Goal: Task Accomplishment & Management: Manage account settings

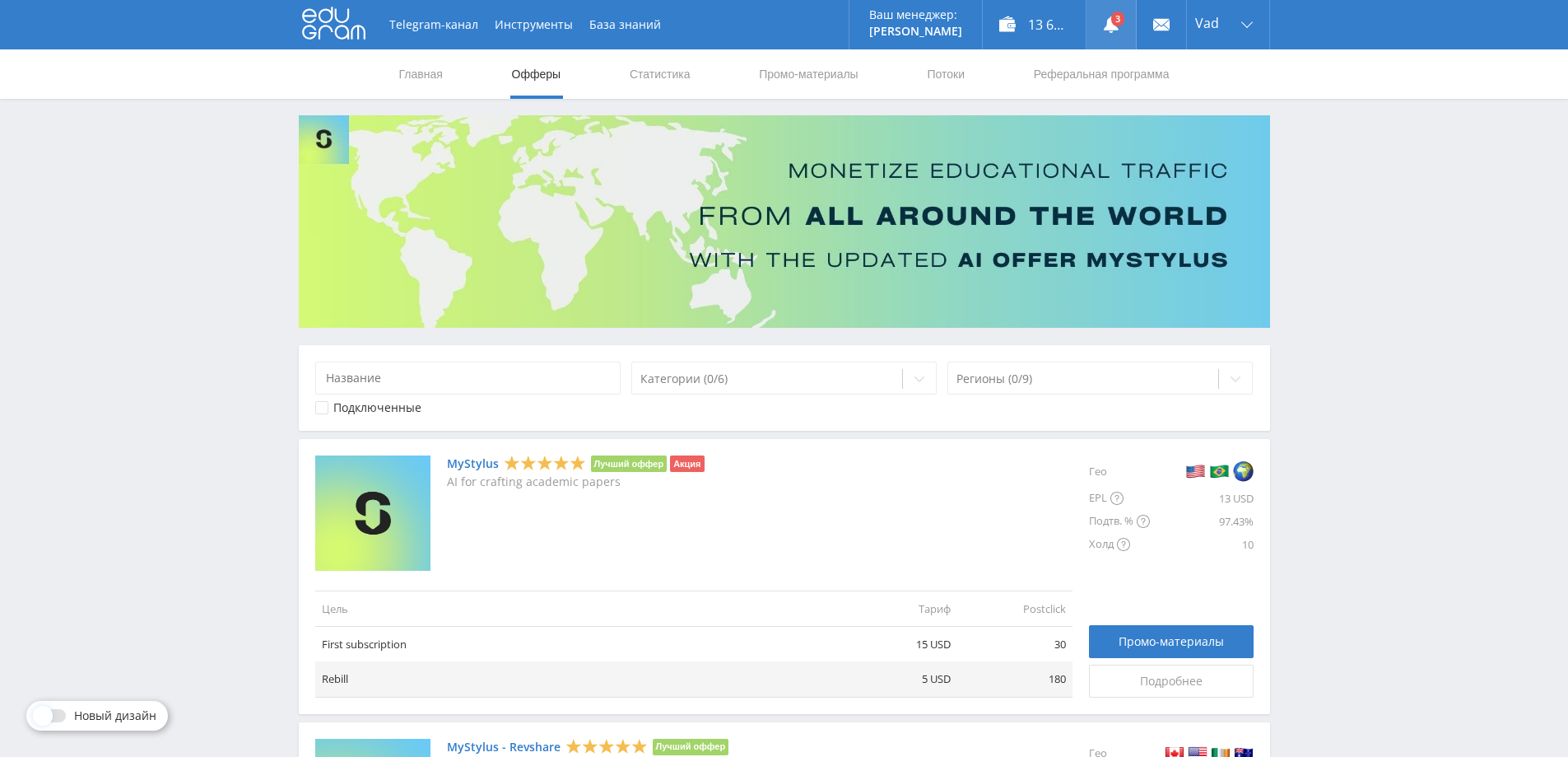
click at [1121, 14] on link at bounding box center [1110, 24] width 49 height 50
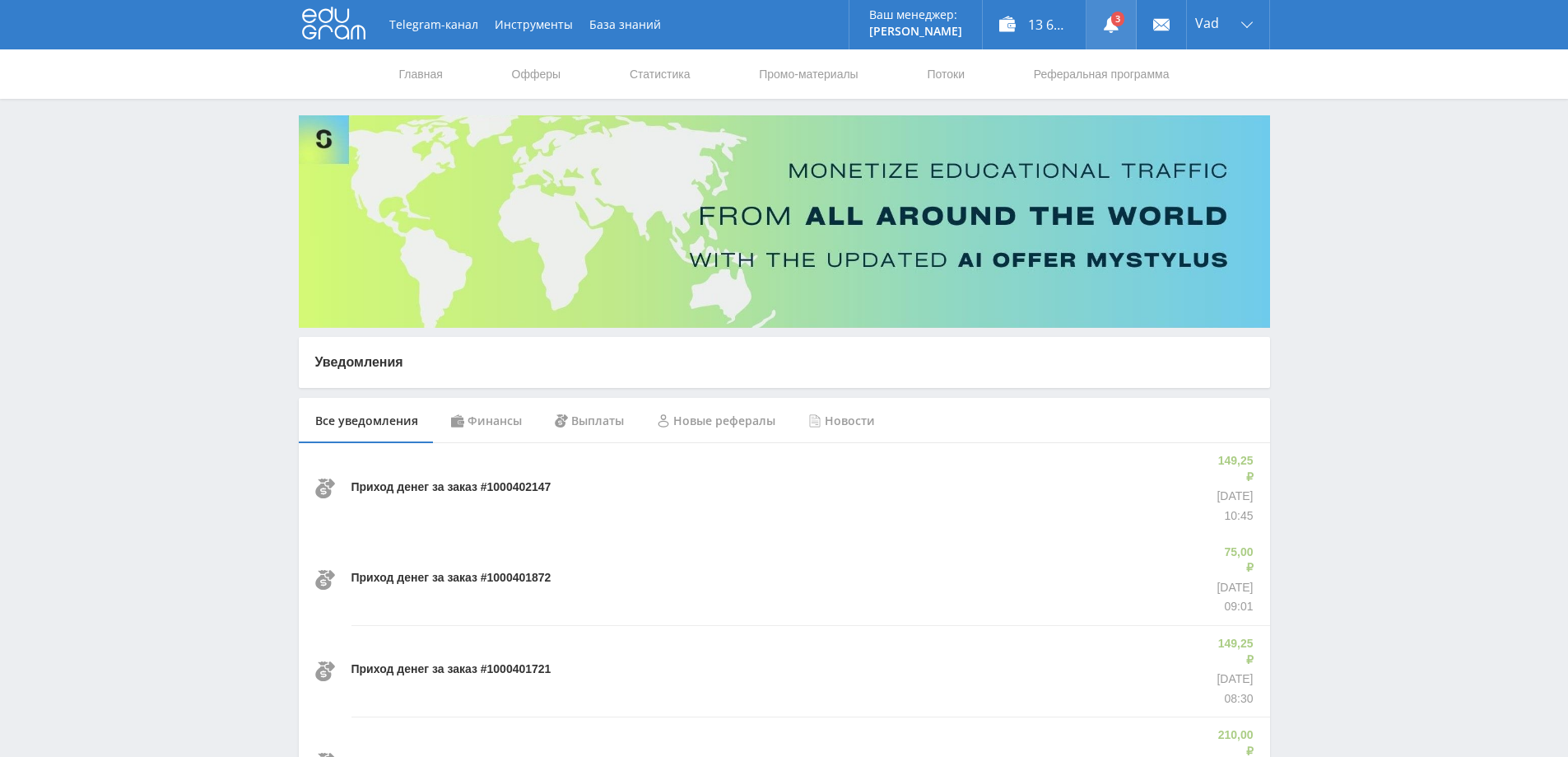
click at [1114, 14] on link at bounding box center [1110, 24] width 49 height 50
click at [671, 67] on link "Статистика" at bounding box center [659, 74] width 64 height 50
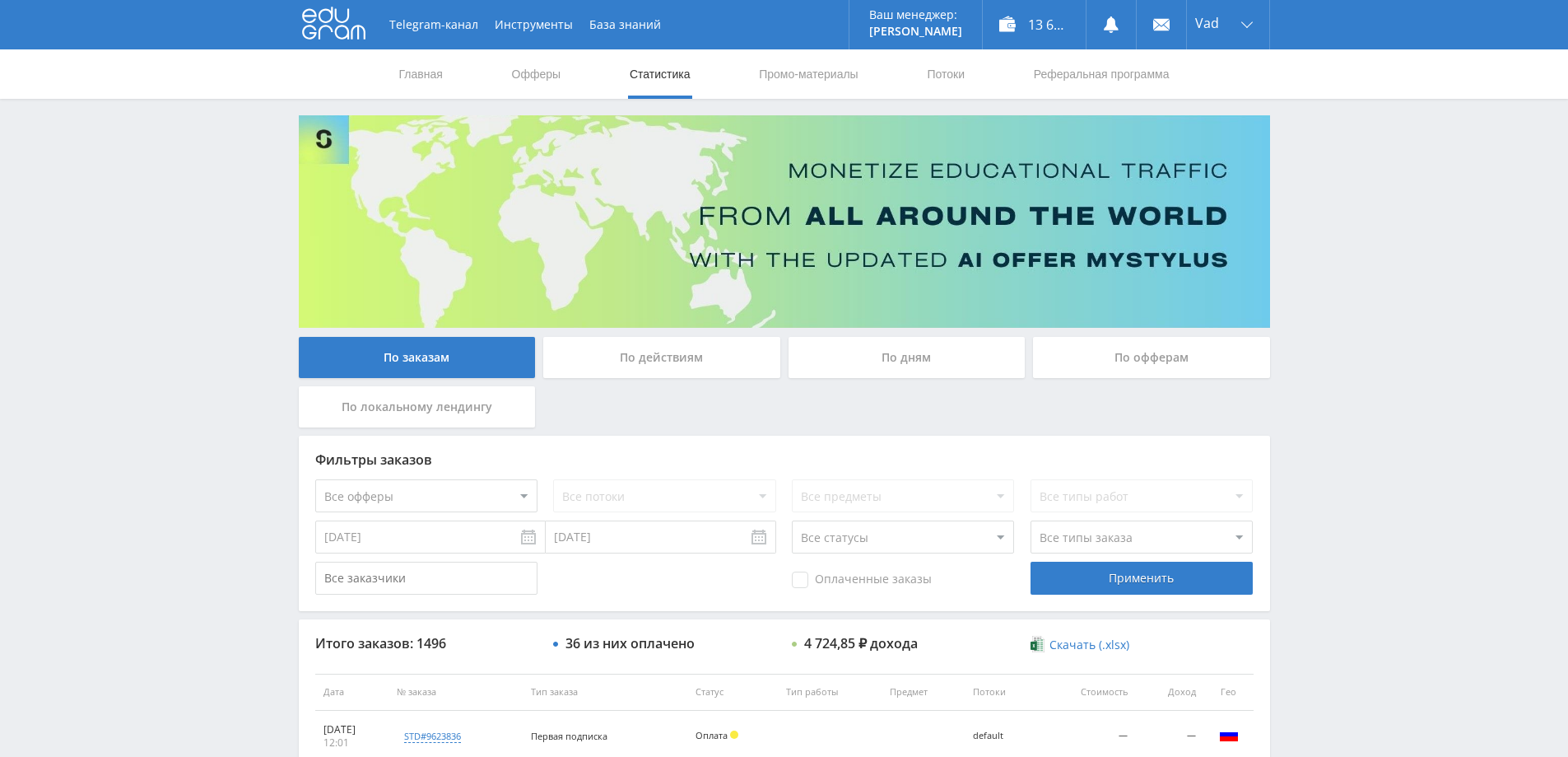
click at [936, 361] on div "По дням" at bounding box center [906, 357] width 237 height 41
click at [0, 0] on input "По дням" at bounding box center [0, 0] width 0 height 0
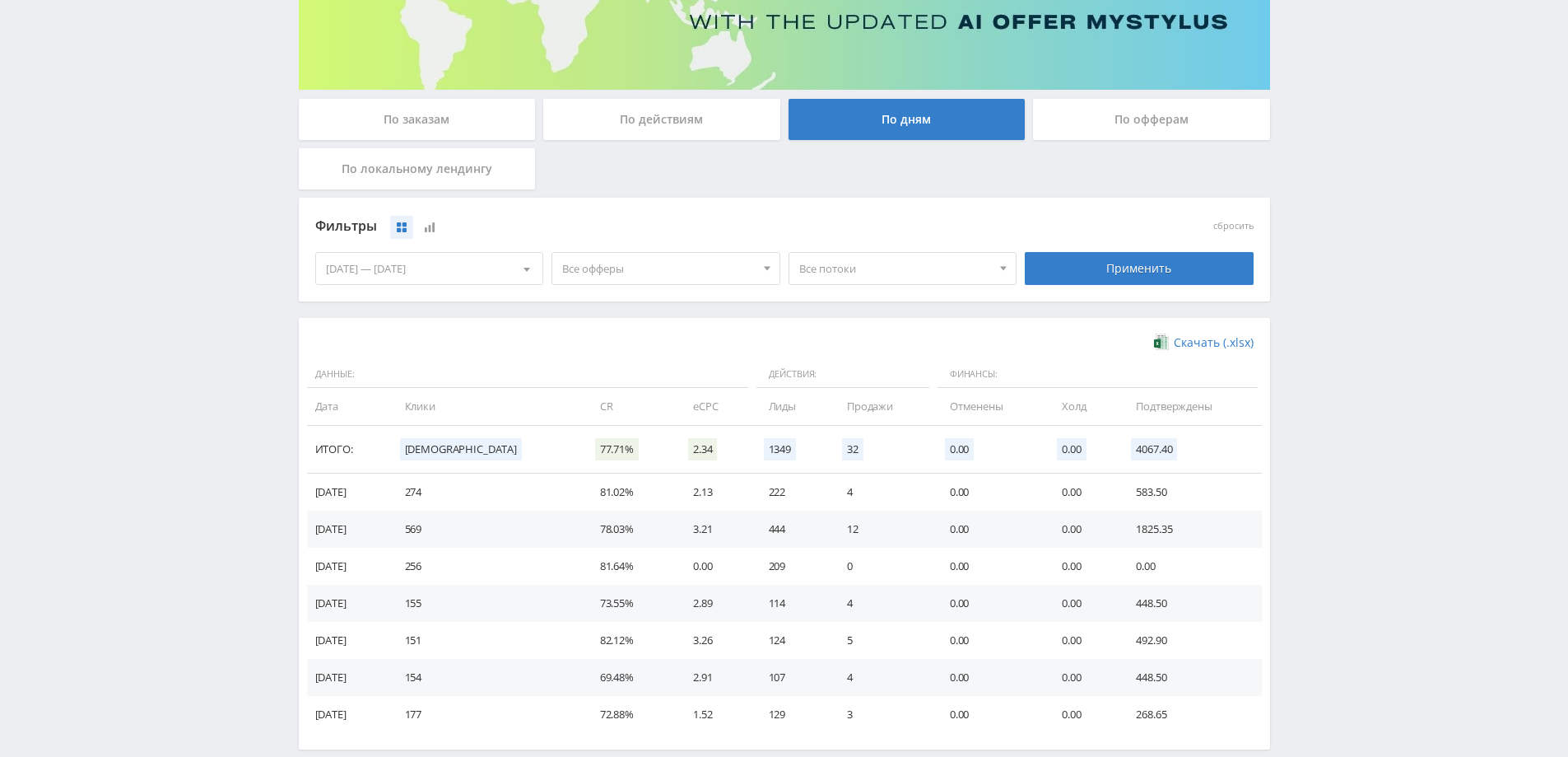
scroll to position [247, 0]
